Goal: Information Seeking & Learning: Find specific fact

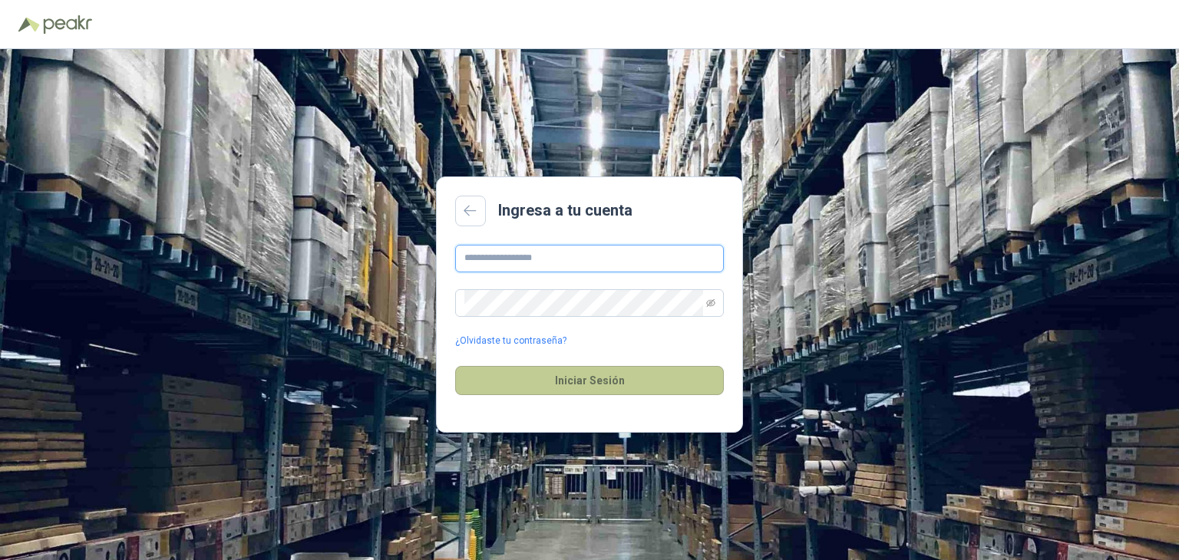
type input "**********"
click at [510, 380] on button "Iniciar Sesión" at bounding box center [589, 380] width 269 height 29
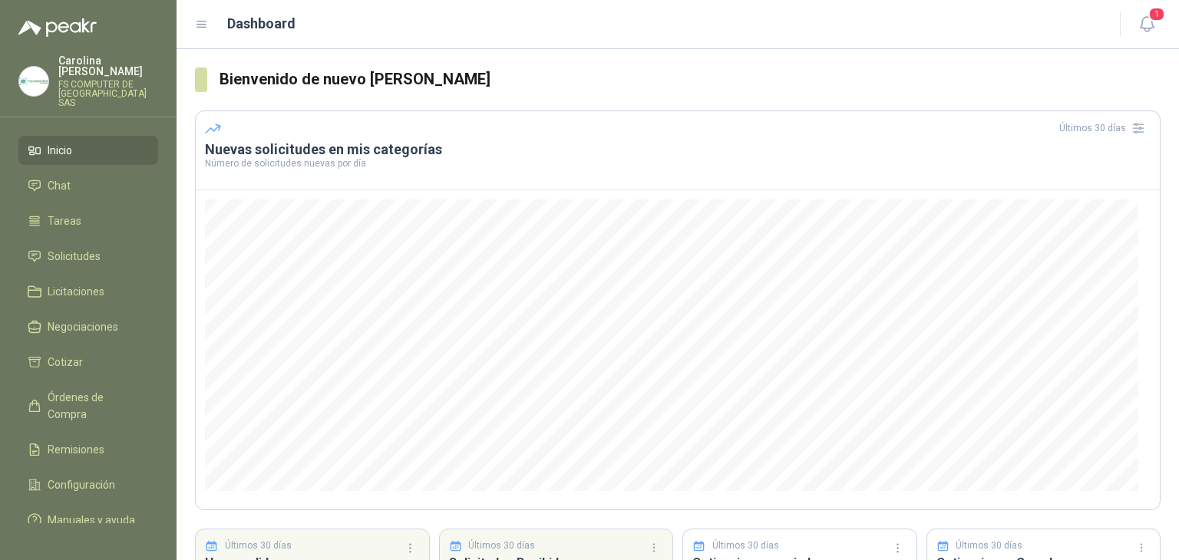
click at [39, 69] on img at bounding box center [33, 81] width 29 height 29
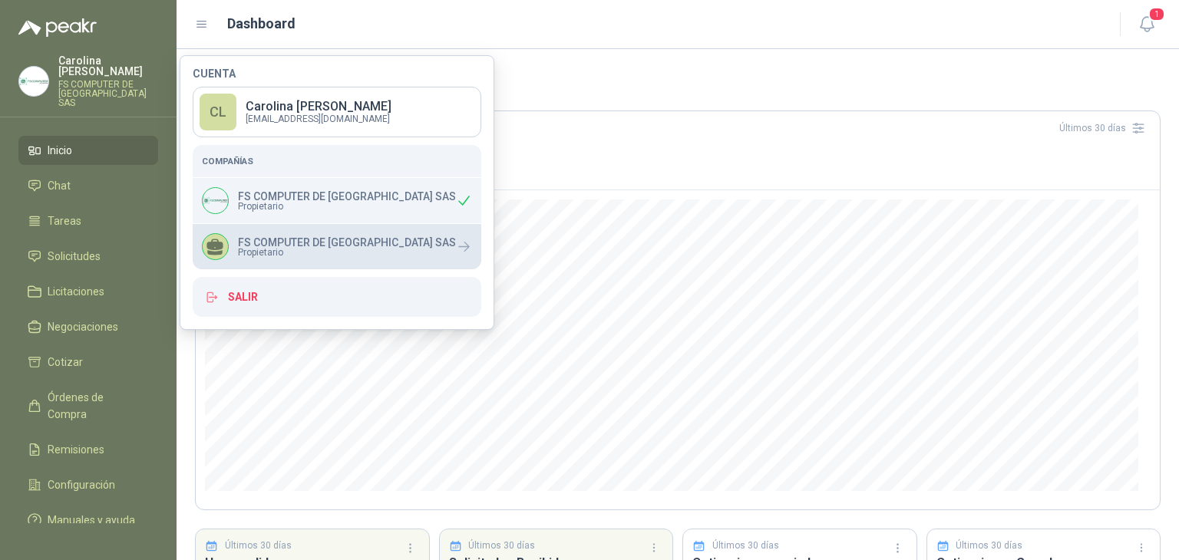
click at [253, 237] on p "FS COMPUTER DE [GEOGRAPHIC_DATA] SAS" at bounding box center [347, 242] width 218 height 11
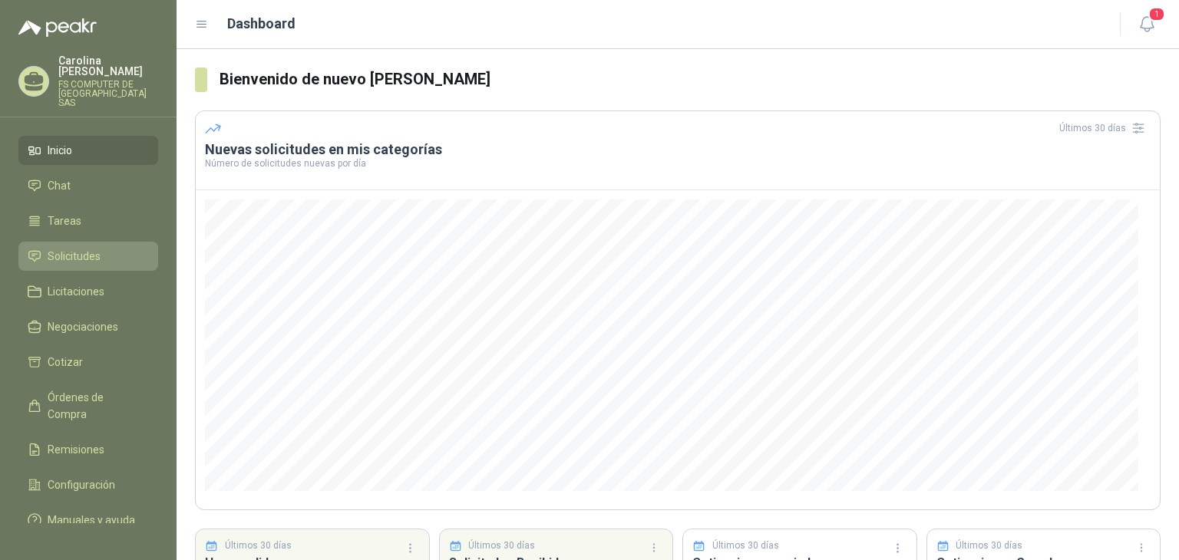
click at [94, 242] on link "Solicitudes" at bounding box center [88, 256] width 140 height 29
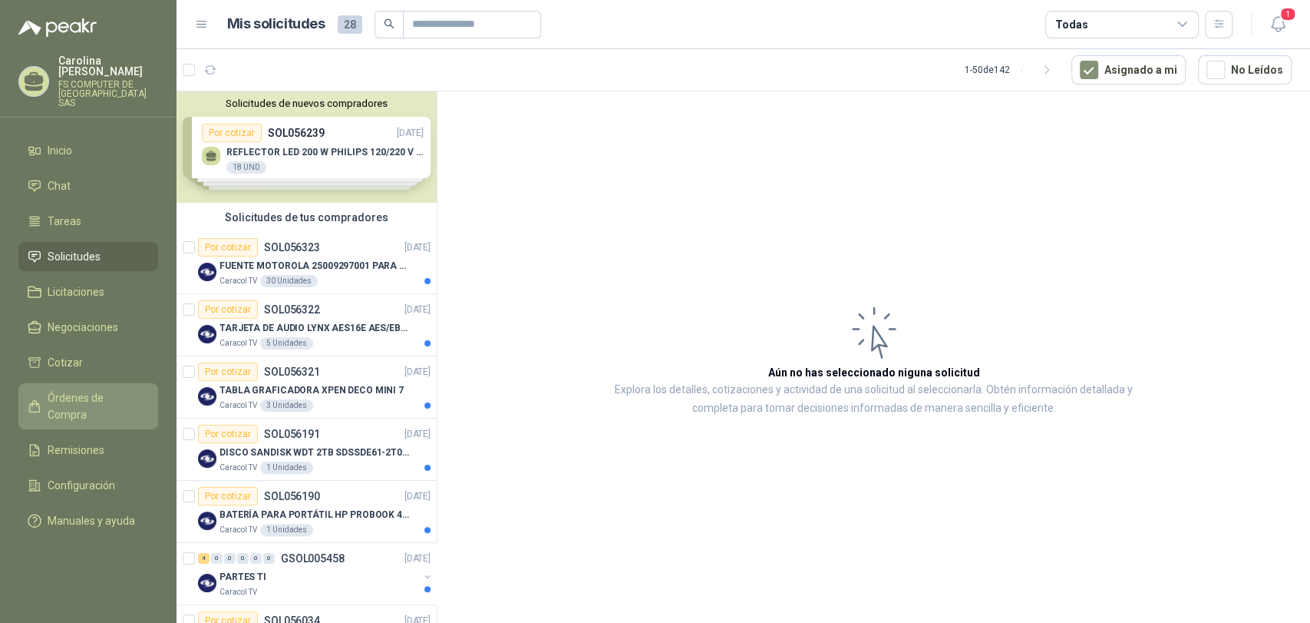
click at [85, 389] on span "Órdenes de Compra" at bounding box center [96, 406] width 96 height 34
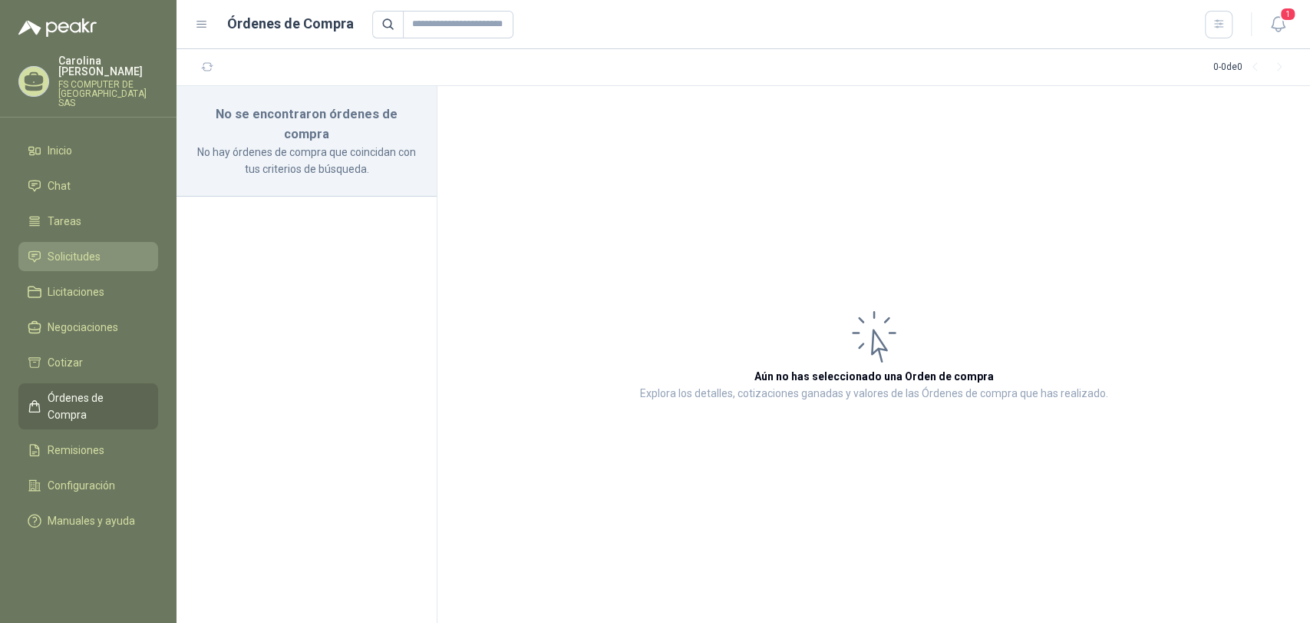
click at [94, 248] on span "Solicitudes" at bounding box center [74, 256] width 53 height 17
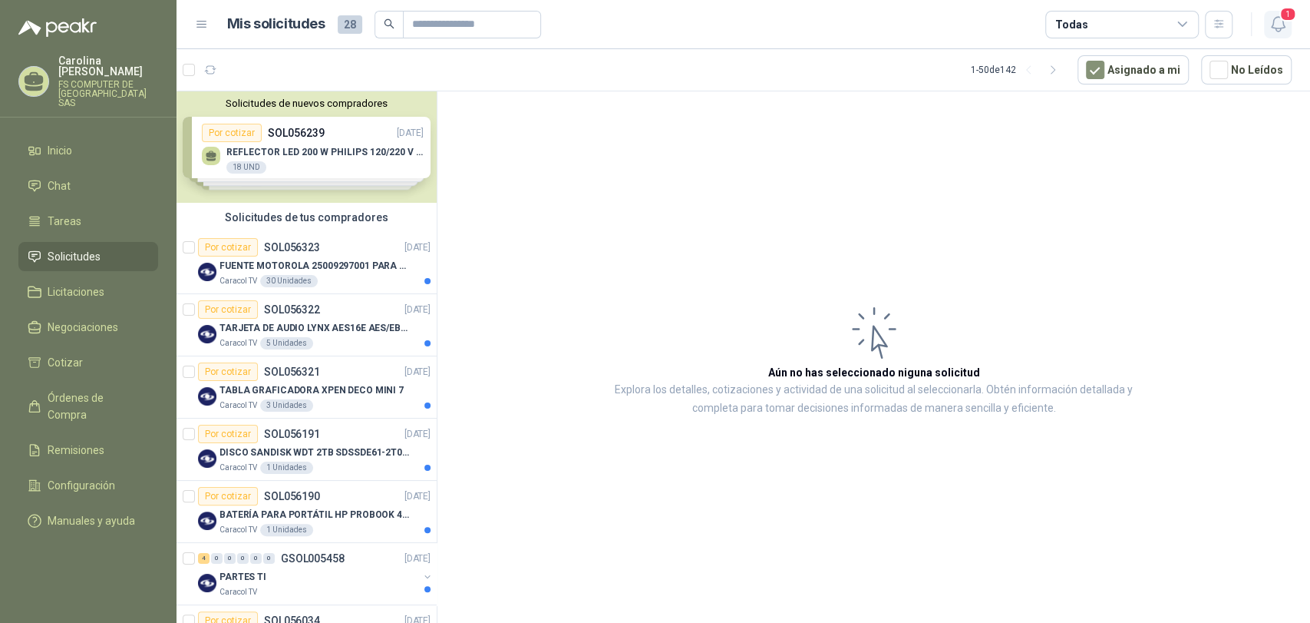
click at [1178, 28] on icon "button" at bounding box center [1278, 24] width 19 height 19
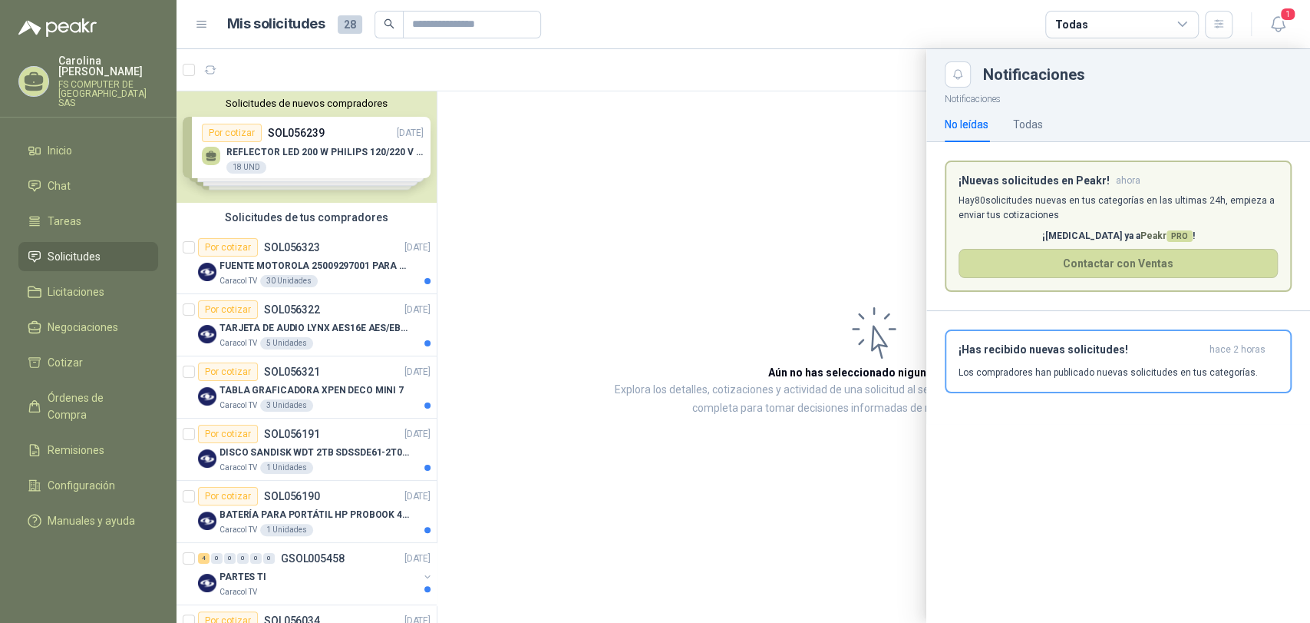
click at [649, 251] on div at bounding box center [744, 335] width 1134 height 573
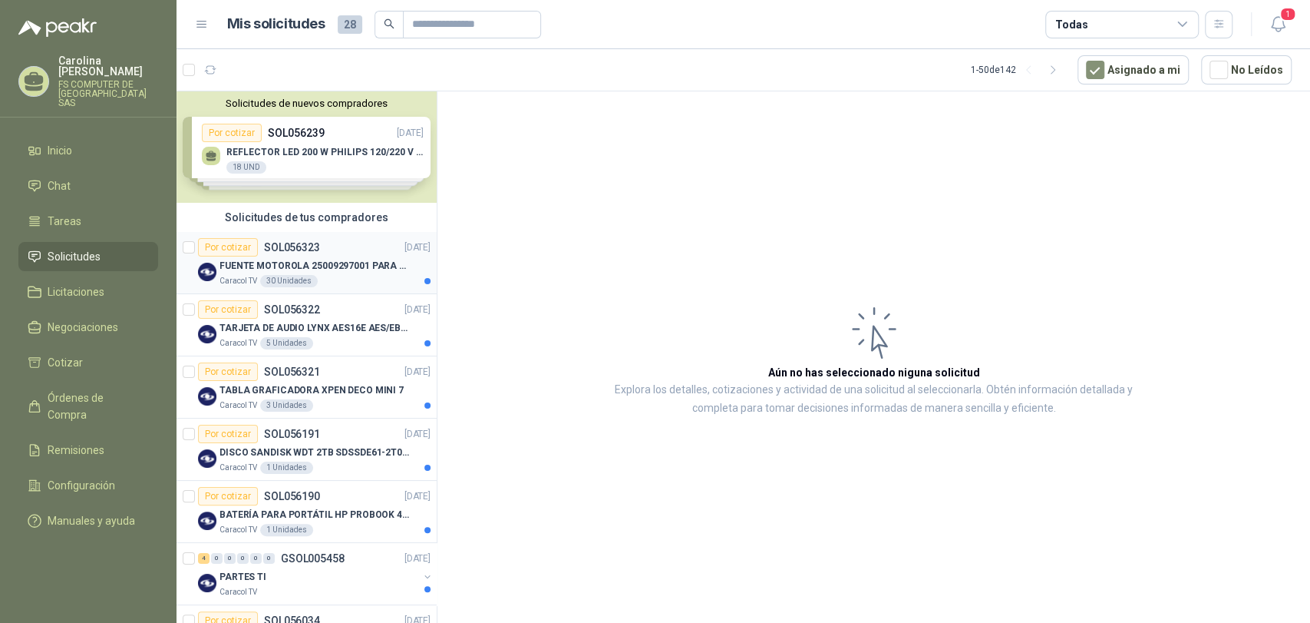
click at [265, 257] on div "FUENTE MOTOROLA 25009297001 PARA EP450" at bounding box center [325, 265] width 211 height 18
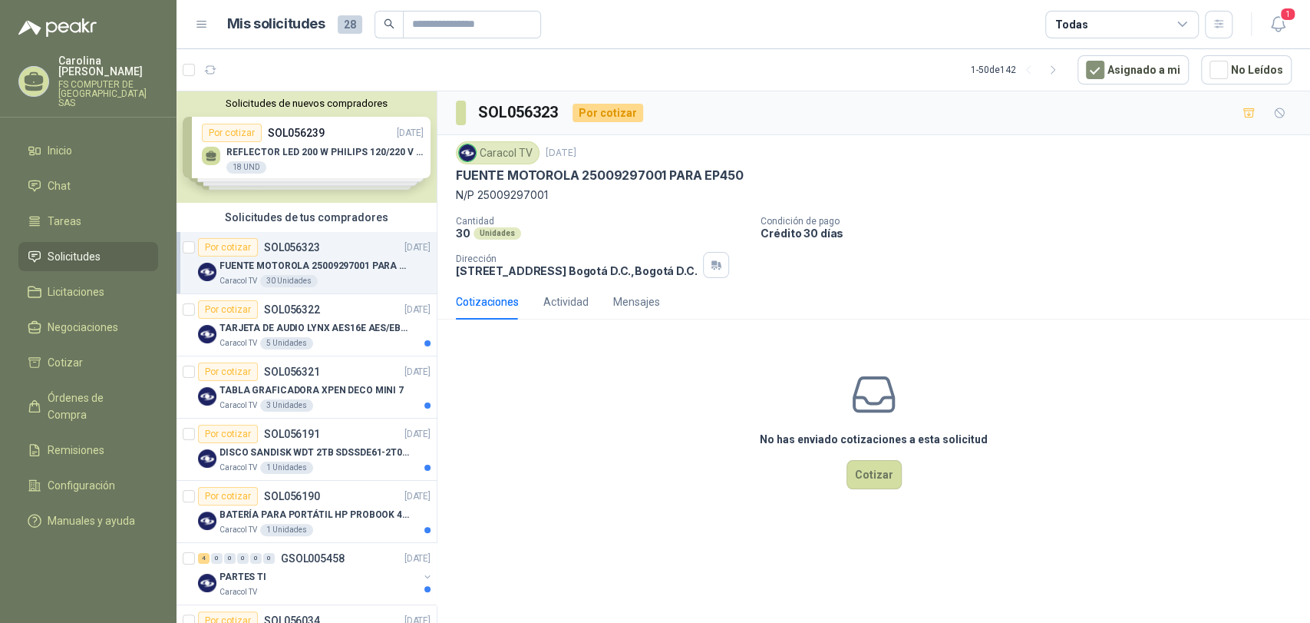
click at [594, 180] on p "FUENTE MOTOROLA 25009297001 PARA EP450" at bounding box center [599, 175] width 287 height 16
copy p "FUENTE MOTOROLA 25009297001 PARA EP450"
click at [510, 437] on div "No has enviado cotizaciones a esta solicitud Cotizar" at bounding box center [874, 430] width 873 height 196
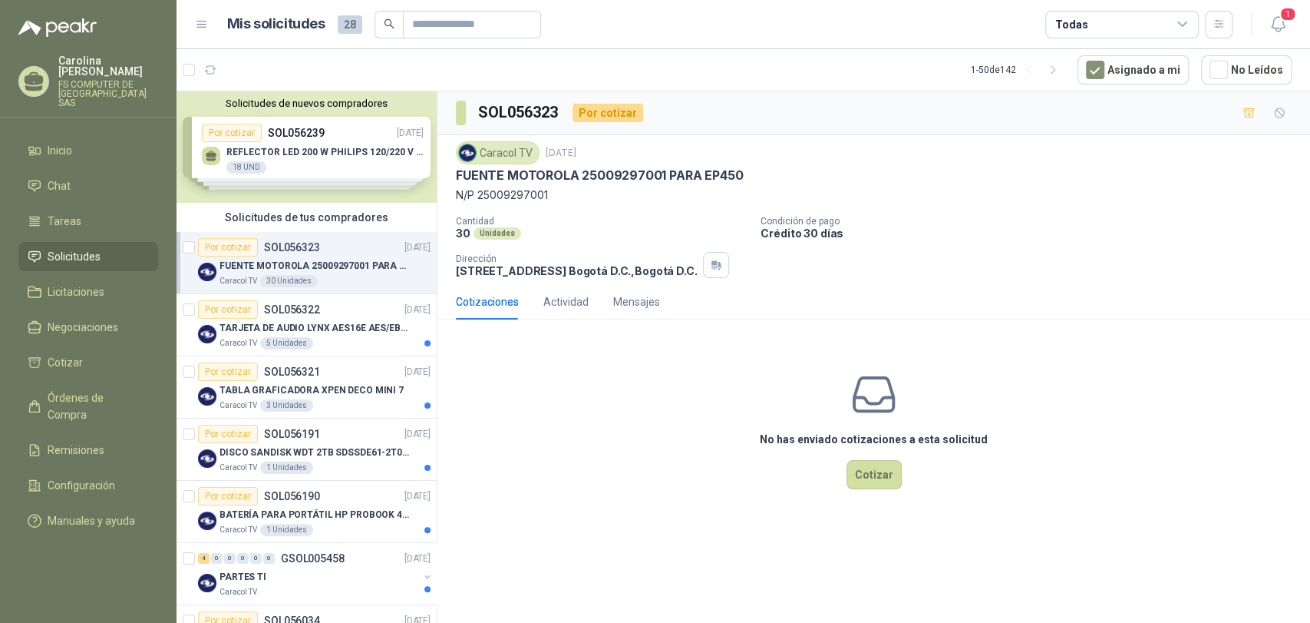
click at [446, 391] on div "No has enviado cotizaciones a esta solicitud Cotizar" at bounding box center [874, 430] width 873 height 196
click at [334, 331] on p "TARJETA DE AUDIO LYNX AES16E AES/EBU PCI" at bounding box center [315, 328] width 191 height 15
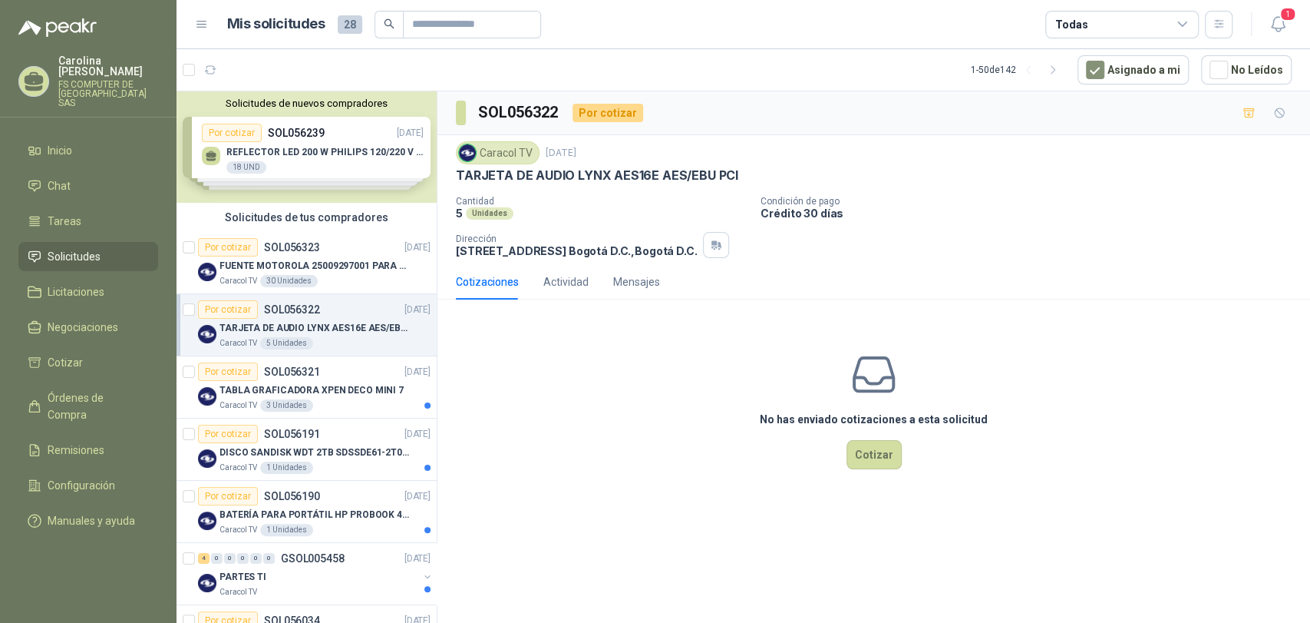
click at [656, 167] on p "TARJETA DE AUDIO LYNX AES16E AES/EBU PCI" at bounding box center [597, 175] width 283 height 16
copy p "TARJETA DE AUDIO LYNX AES16E AES/EBU PCI"
click at [303, 367] on p "SOL056321" at bounding box center [292, 371] width 56 height 11
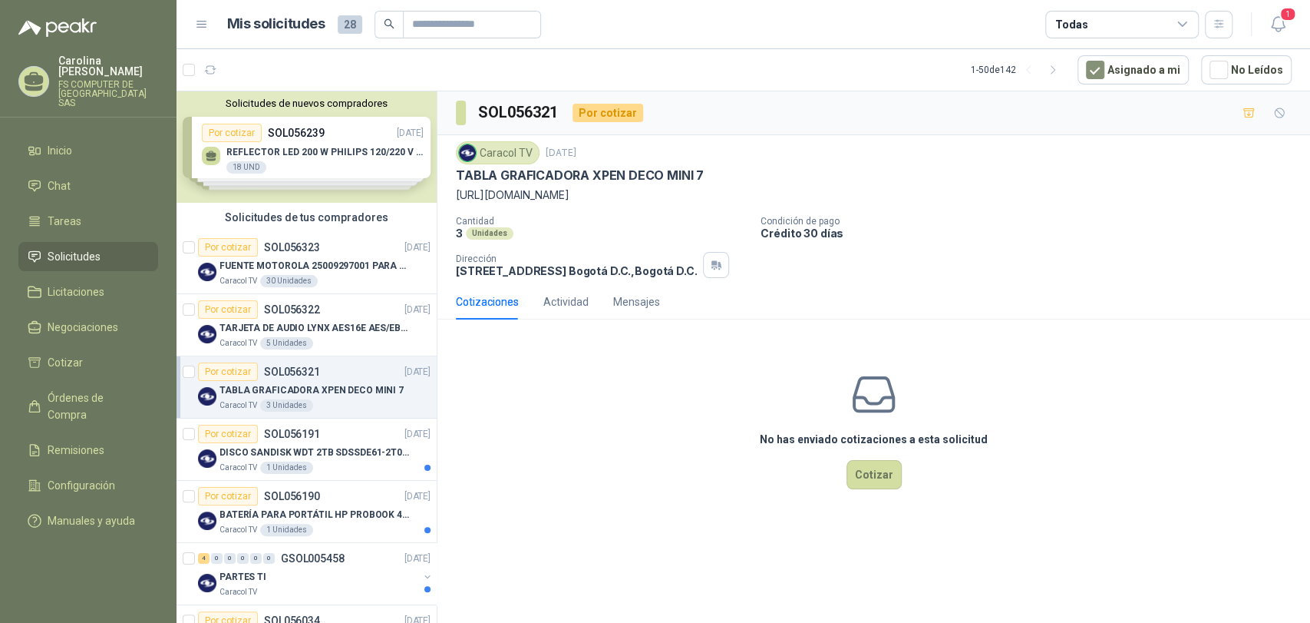
click at [530, 173] on p "TABLA GRAFICADORA XPEN DECO MINI 7" at bounding box center [580, 175] width 248 height 16
copy p "TABLA GRAFICADORA XPEN DECO MINI 7"
